Goal: Find specific page/section: Find specific page/section

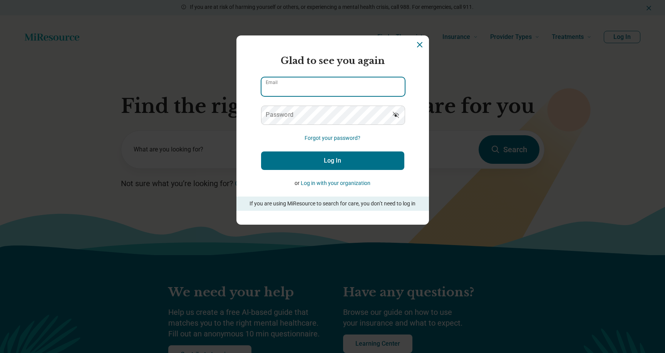
type input "**********"
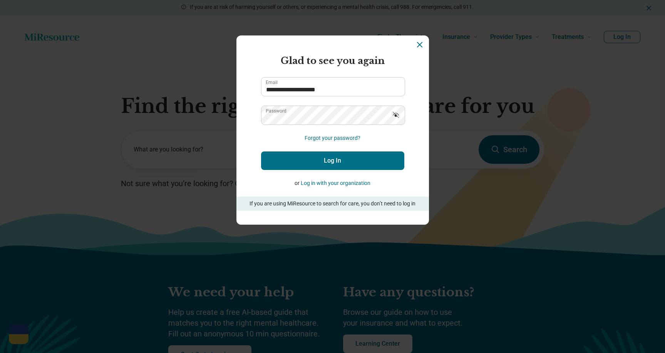
click at [322, 161] on button "Log In" at bounding box center [332, 160] width 143 height 18
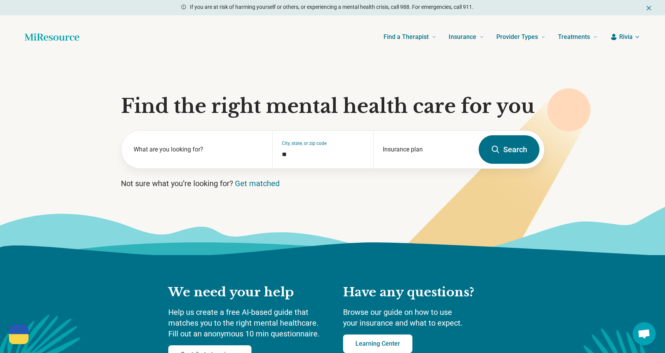
click at [626, 34] on span "Rivia" at bounding box center [626, 36] width 13 height 9
click at [625, 62] on link "My dashboard" at bounding box center [615, 60] width 52 height 20
click at [609, 59] on link "My dashboard" at bounding box center [615, 60] width 52 height 20
type input "**********"
click at [620, 39] on span "Rivia" at bounding box center [626, 36] width 13 height 9
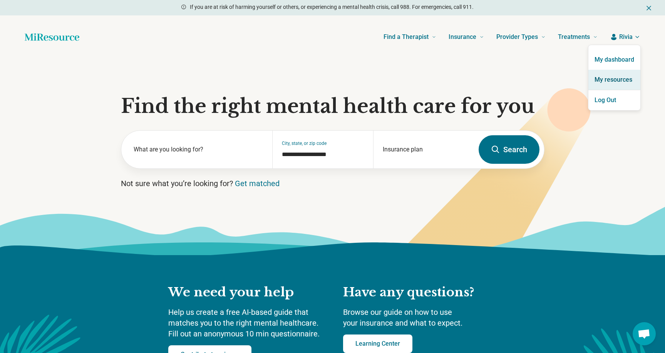
click at [627, 82] on link "My resources" at bounding box center [615, 80] width 52 height 20
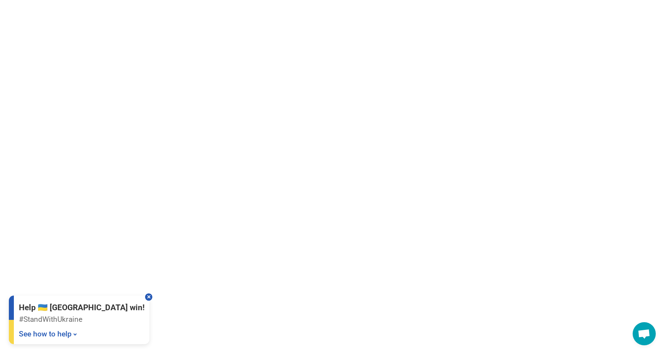
click at [145, 295] on div at bounding box center [148, 296] width 7 height 7
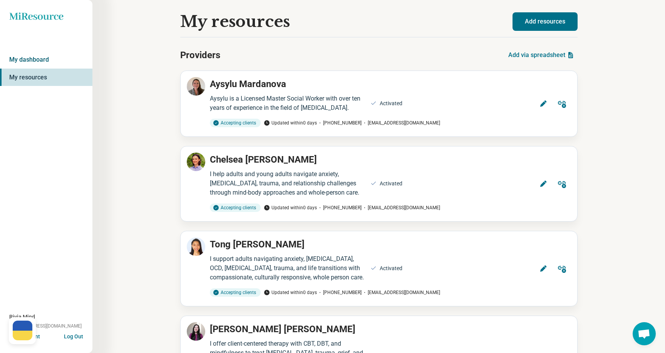
click at [42, 54] on link "My dashboard" at bounding box center [46, 60] width 92 height 18
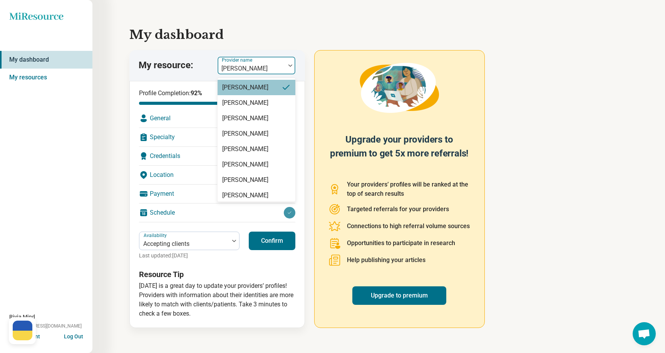
click at [283, 64] on div "Aysylu Mardanova" at bounding box center [252, 65] width 68 height 17
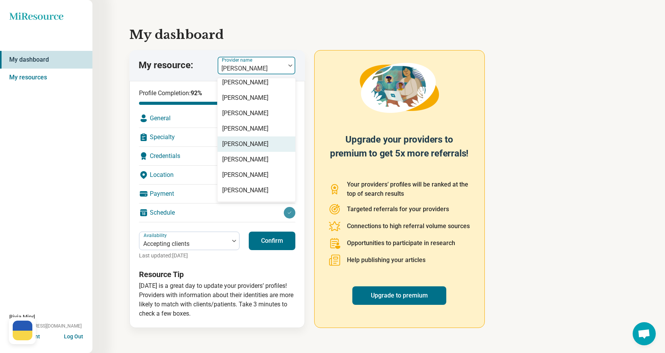
scroll to position [608, 0]
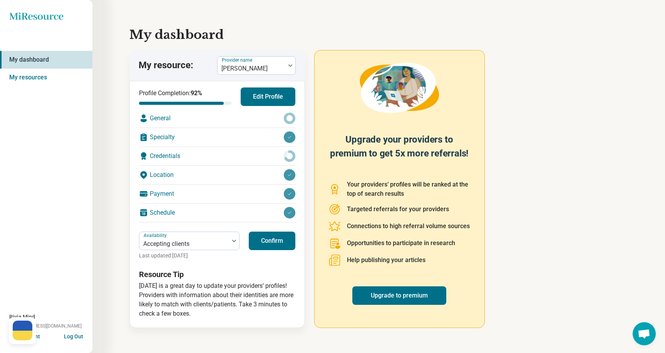
click at [101, 162] on div "My dashboard My resource: Provider name Aysylu Mardanova Profile Completion: 92…" at bounding box center [378, 176] width 573 height 353
